Goal: Task Accomplishment & Management: Use online tool/utility

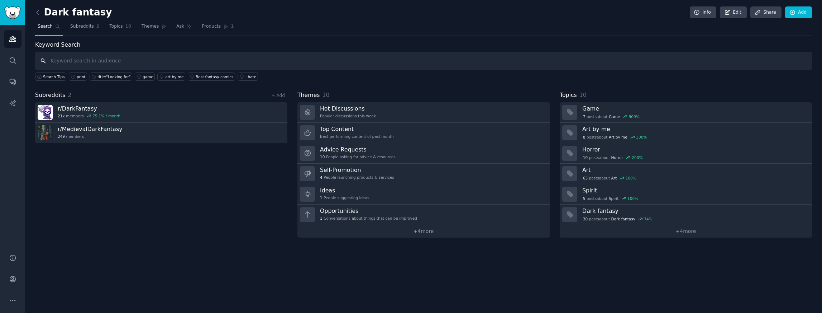
click at [153, 58] on input "text" at bounding box center [423, 61] width 777 height 18
type input "d"
click at [280, 96] on link "+ Add" at bounding box center [278, 95] width 14 height 5
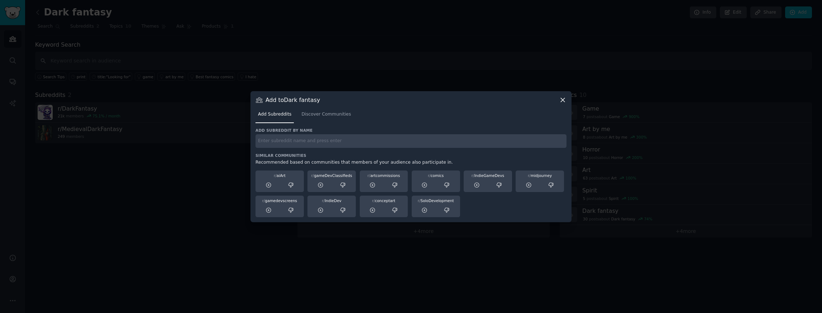
click at [319, 124] on div "Add Subreddits Discover Communities" at bounding box center [411, 116] width 311 height 24
click at [318, 118] on link "Discover Communities" at bounding box center [326, 116] width 54 height 15
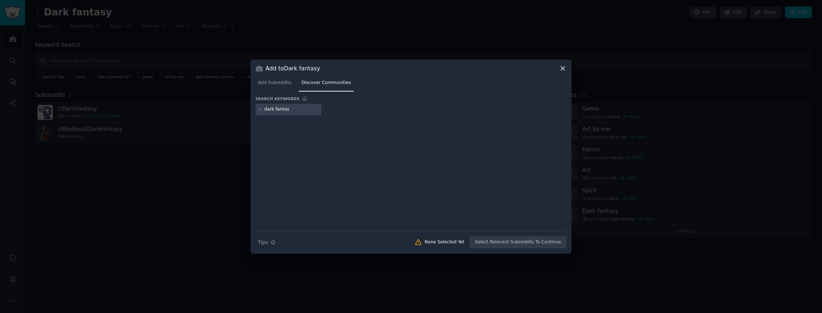
type input "dark fantasy"
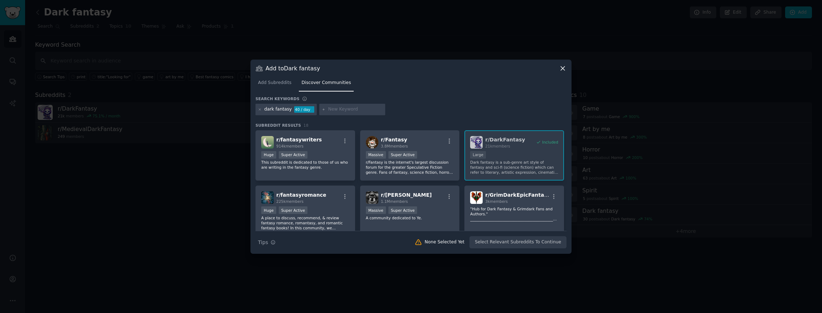
click at [565, 70] on icon at bounding box center [563, 68] width 4 height 4
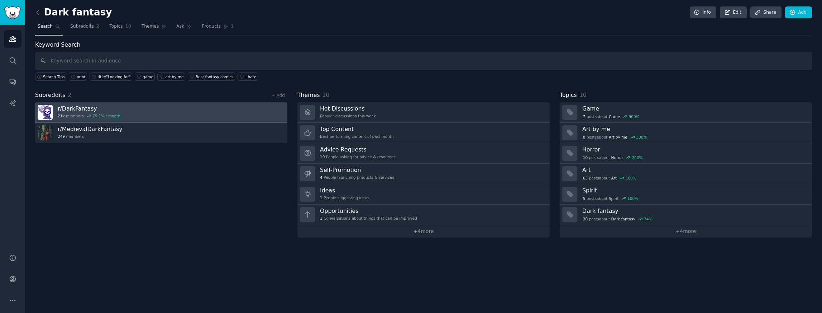
click at [171, 108] on link "r/ DarkFantasy 21k members 75.1 % / month" at bounding box center [161, 112] width 252 height 20
